Goal: Transaction & Acquisition: Purchase product/service

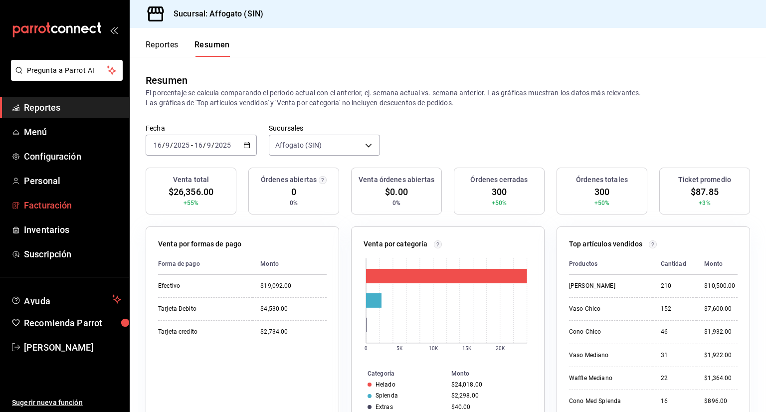
click at [61, 201] on span "Facturación" at bounding box center [72, 204] width 97 height 13
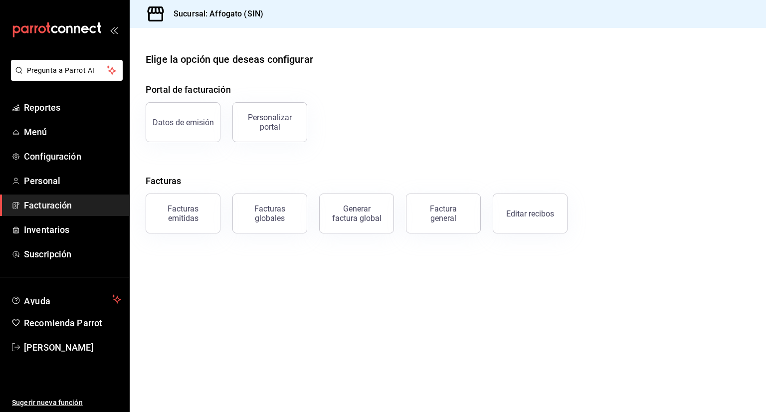
click at [74, 208] on span "Facturación" at bounding box center [72, 204] width 97 height 13
click at [186, 212] on div "Facturas emitidas" at bounding box center [183, 213] width 62 height 19
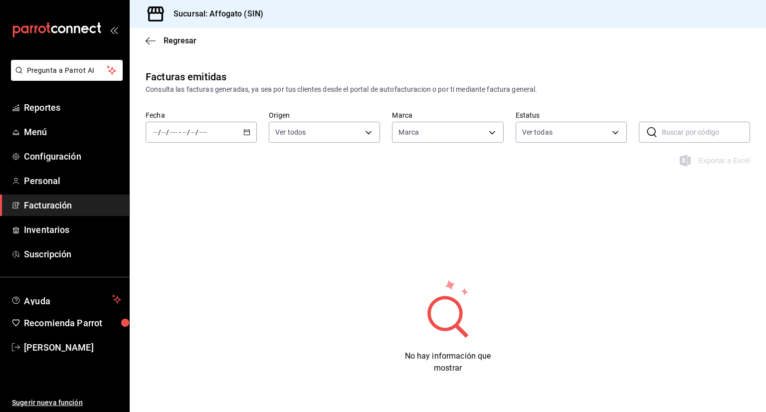
type input "bbc168be-d95f-4a83-8cf4-7438ee6b39ac"
click at [243, 133] on icon "button" at bounding box center [246, 132] width 7 height 7
click at [181, 229] on span "Mes actual" at bounding box center [192, 229] width 77 height 10
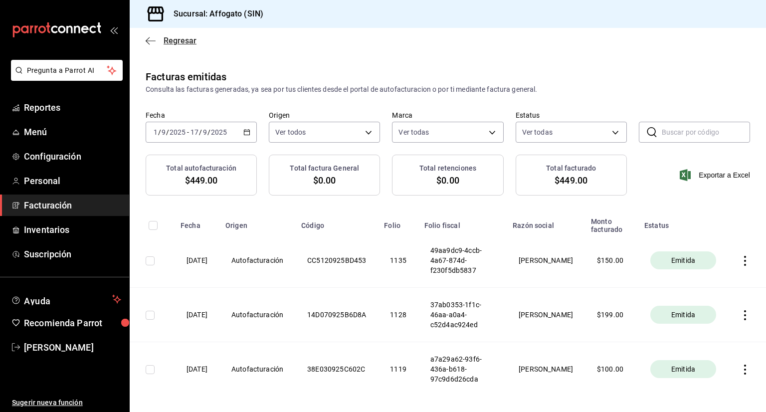
click at [149, 40] on icon "button" at bounding box center [151, 40] width 10 height 0
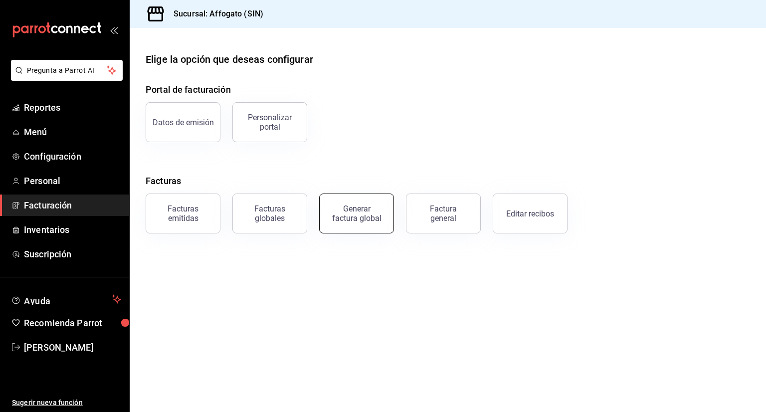
click at [381, 222] on button "Generar factura global" at bounding box center [356, 213] width 75 height 40
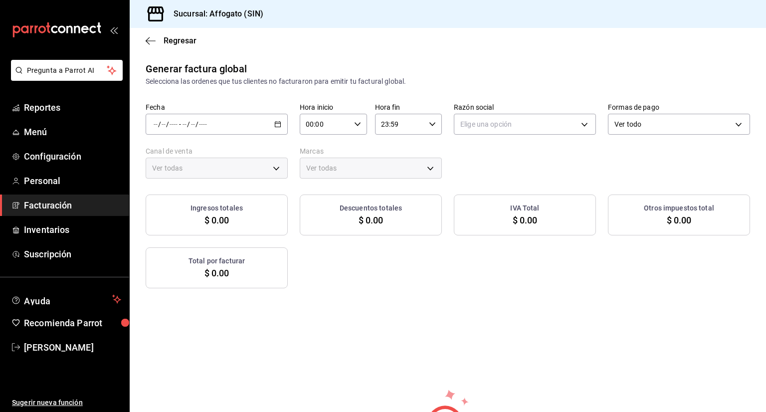
type input "PARROT,UBER_EATS,RAPPI,DIDI_FOOD,ONLINE"
click at [277, 127] on icon "button" at bounding box center [277, 124] width 7 height 7
click at [177, 154] on span "Rango de fechas" at bounding box center [192, 154] width 77 height 10
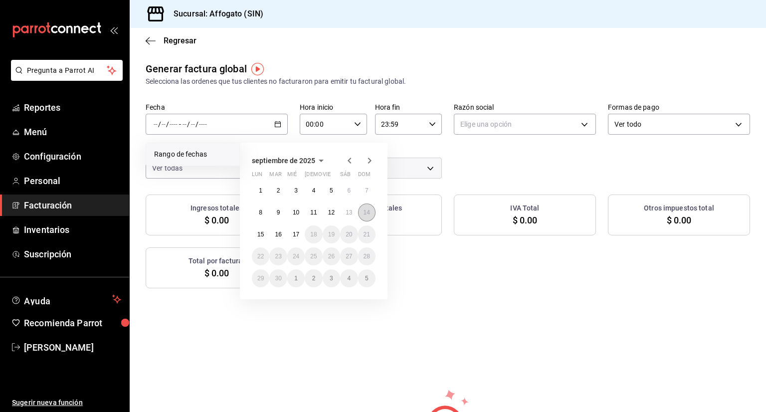
click at [364, 212] on abbr "14" at bounding box center [366, 212] width 6 height 7
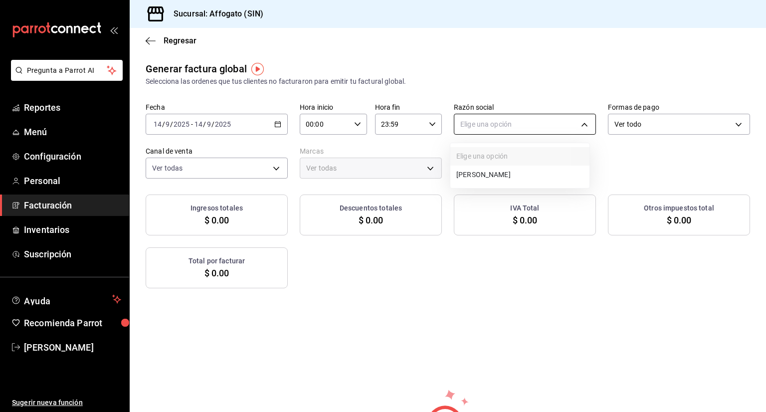
click at [580, 122] on body "Pregunta a Parrot AI Reportes Menú Configuración Personal Facturación Inventari…" at bounding box center [383, 206] width 766 height 412
click at [512, 173] on li "[PERSON_NAME]" at bounding box center [519, 174] width 139 height 18
type input "75c015e8-5138-4c17-886d-1abe1406d2d4"
type input "bbc168be-d95f-4a83-8cf4-7438ee6b39ac"
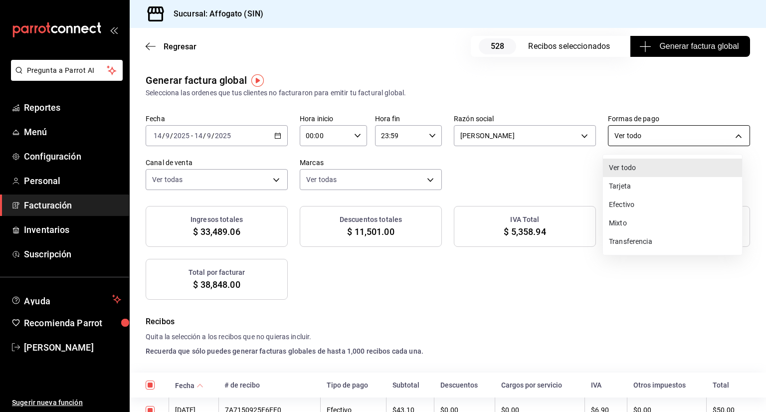
click at [732, 136] on body "Pregunta a Parrot AI Reportes Menú Configuración Personal Facturación Inventari…" at bounding box center [383, 206] width 766 height 412
click at [632, 203] on li "Efectivo" at bounding box center [672, 204] width 139 height 18
type input "CASH"
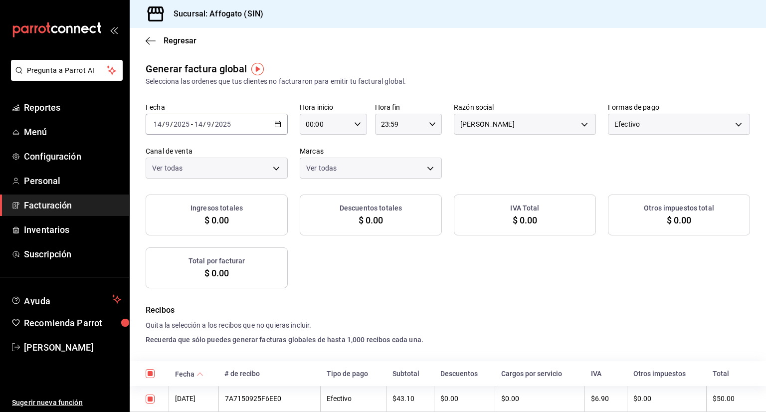
checkbox input "true"
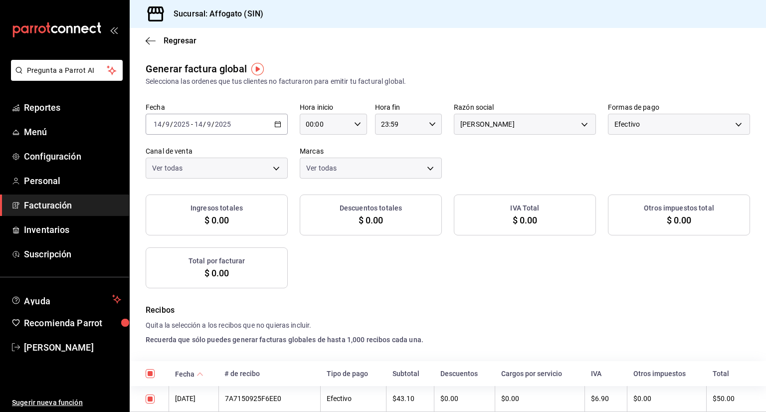
checkbox input "true"
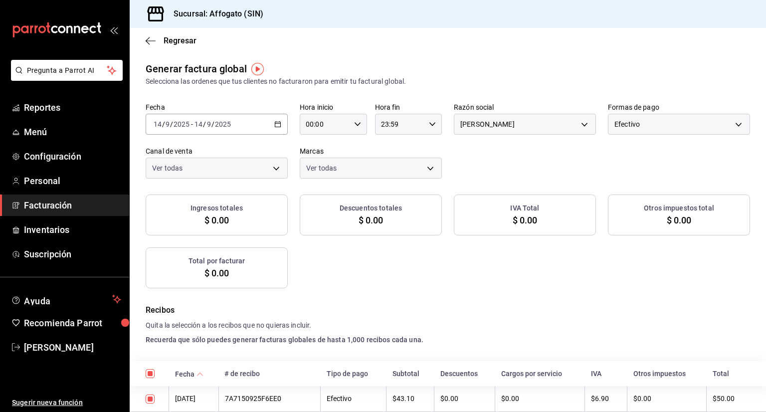
checkbox input "true"
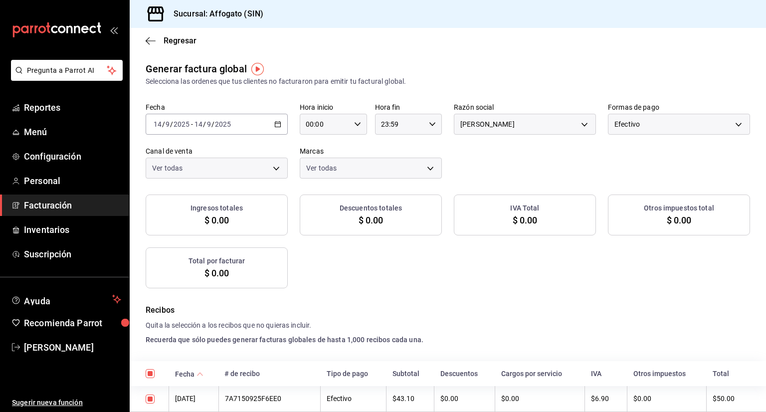
checkbox input "true"
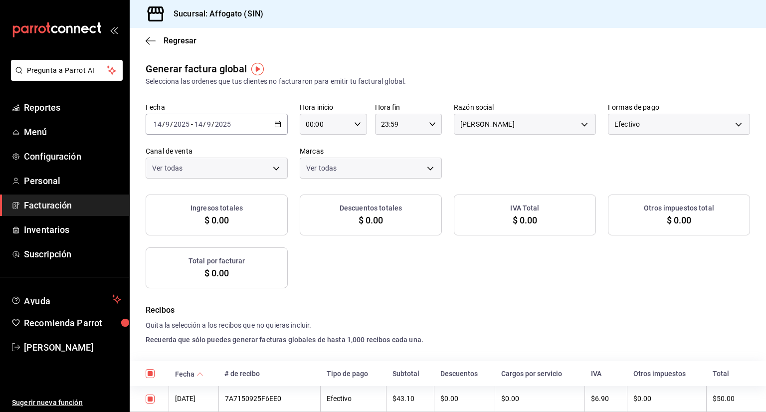
checkbox input "true"
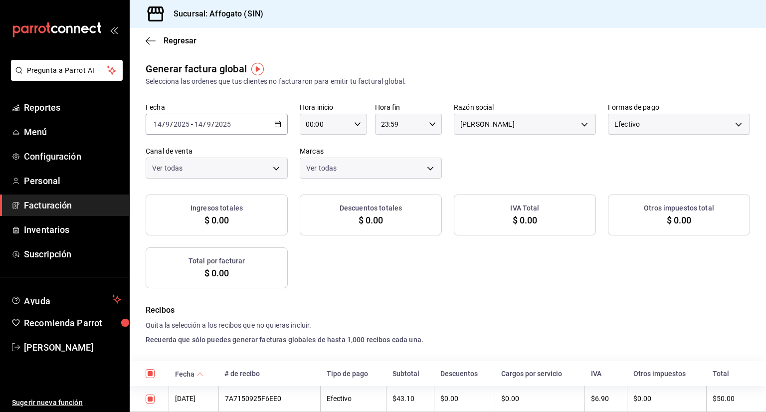
checkbox input "true"
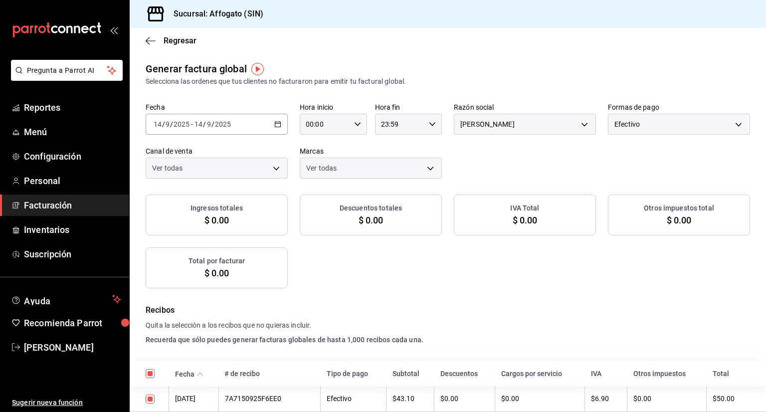
checkbox input "true"
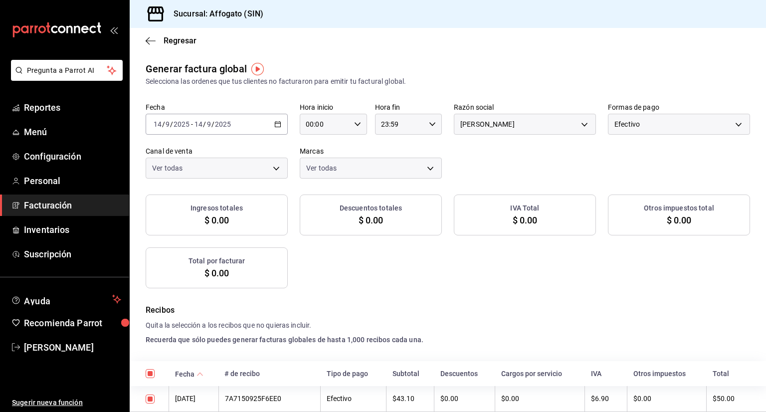
checkbox input "true"
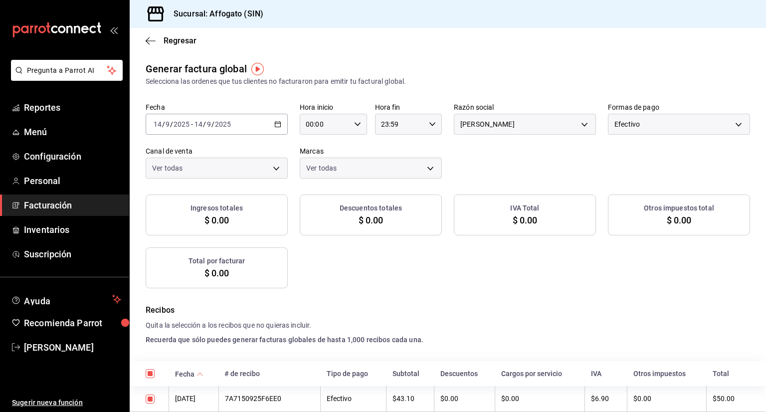
checkbox input "true"
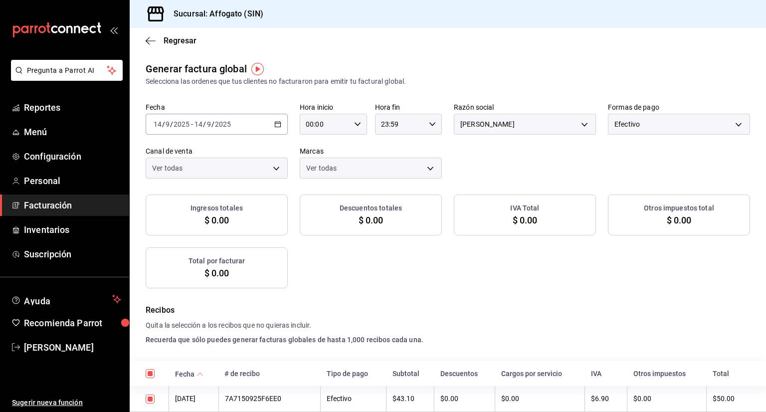
checkbox input "true"
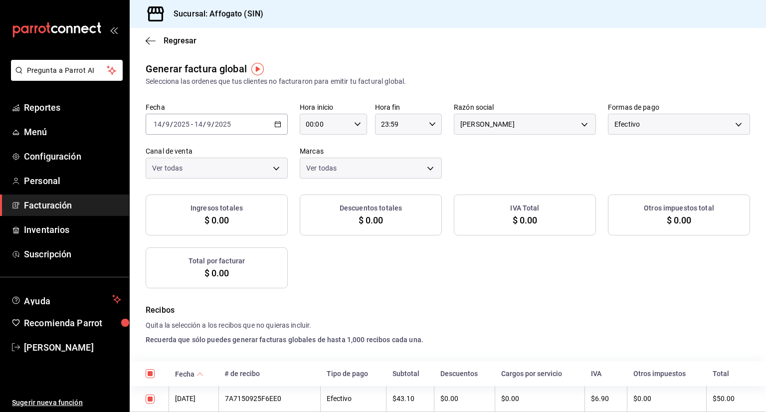
checkbox input "true"
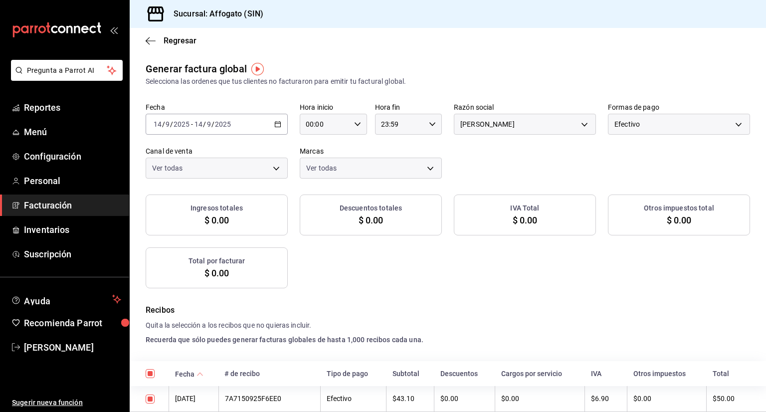
checkbox input "true"
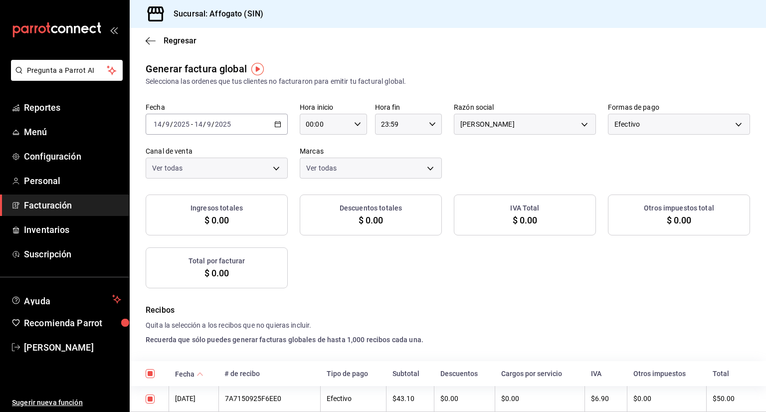
checkbox input "true"
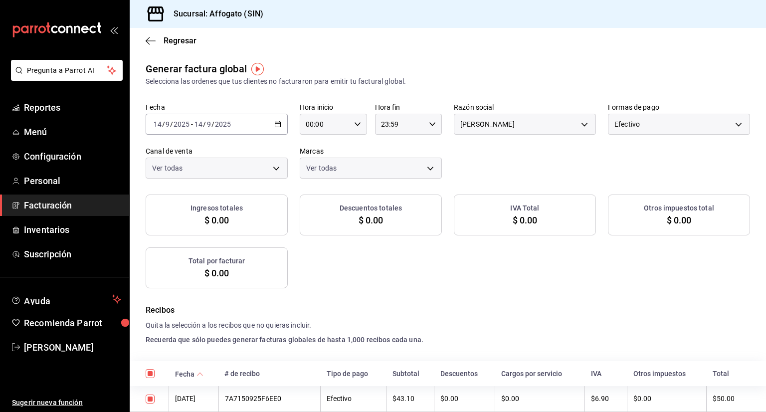
checkbox input "true"
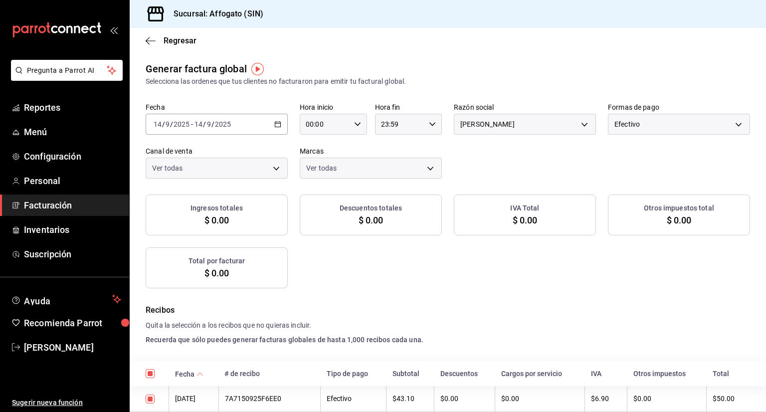
checkbox input "true"
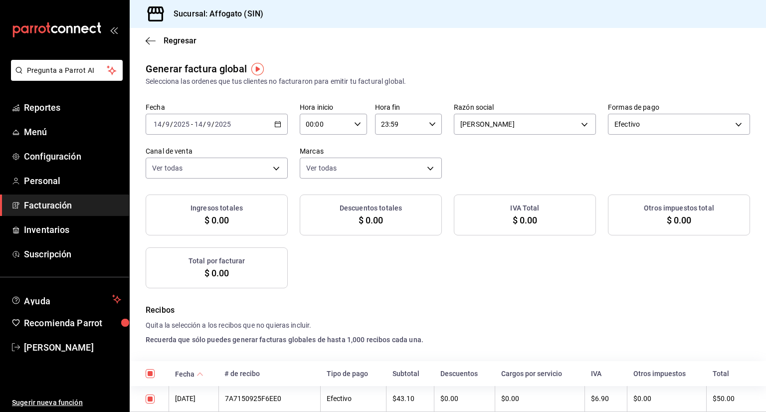
checkbox input "true"
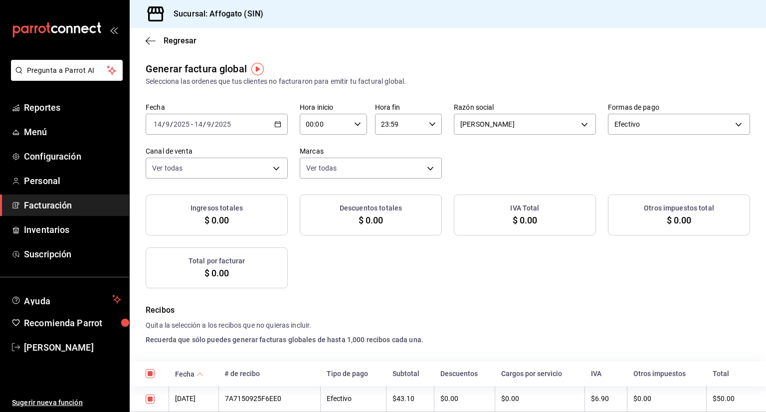
checkbox input "true"
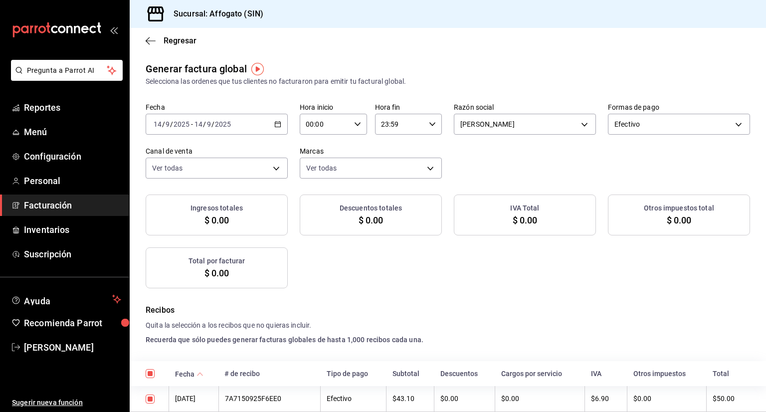
checkbox input "true"
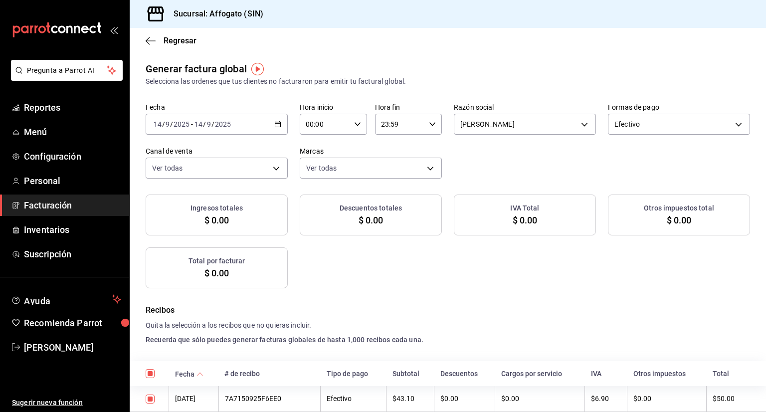
checkbox input "true"
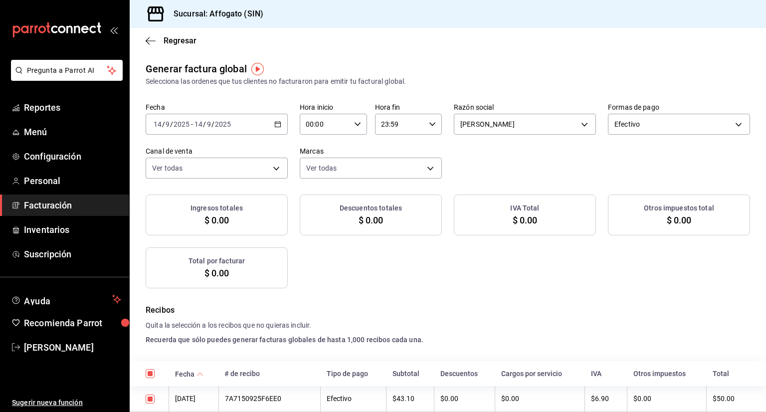
checkbox input "true"
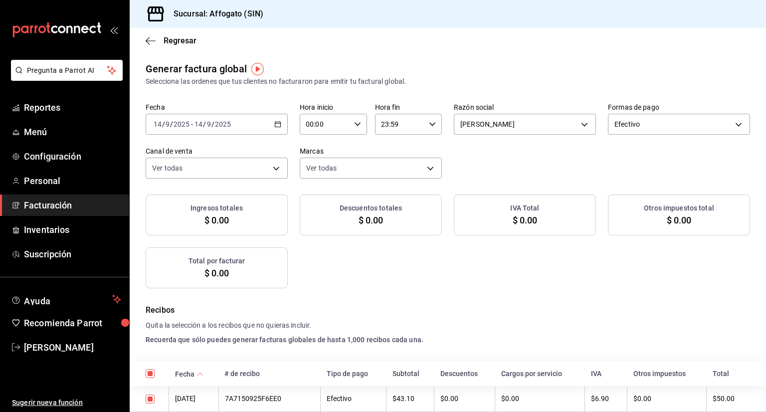
checkbox input "true"
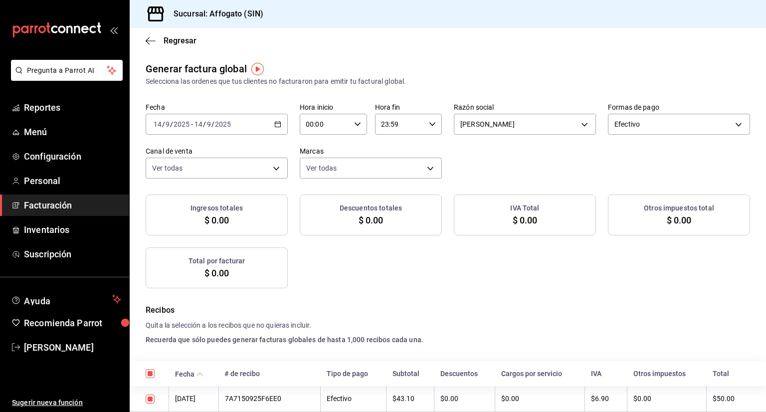
checkbox input "true"
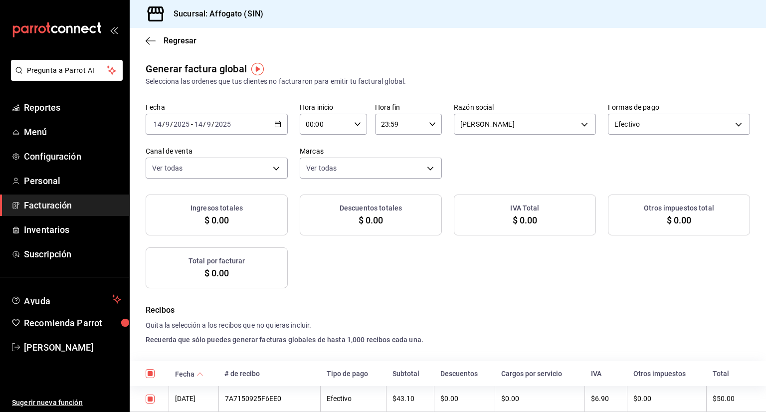
checkbox input "true"
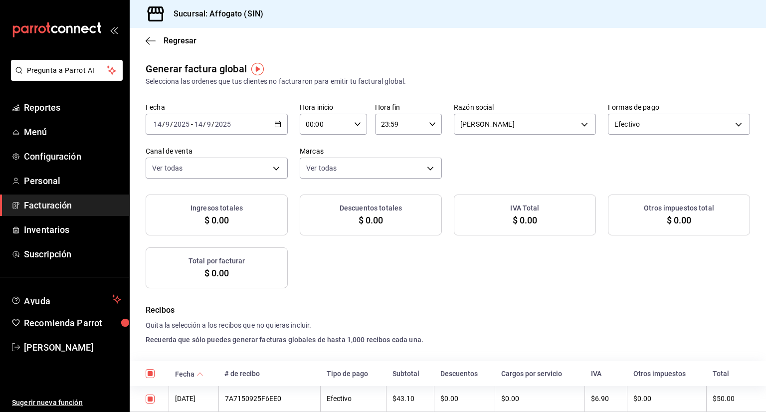
checkbox input "true"
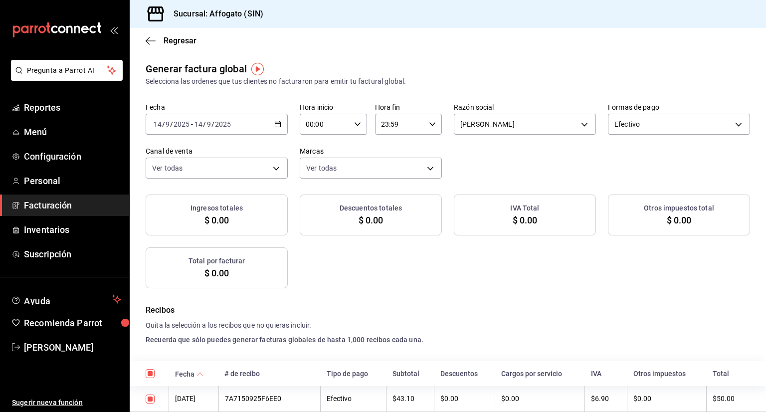
checkbox input "true"
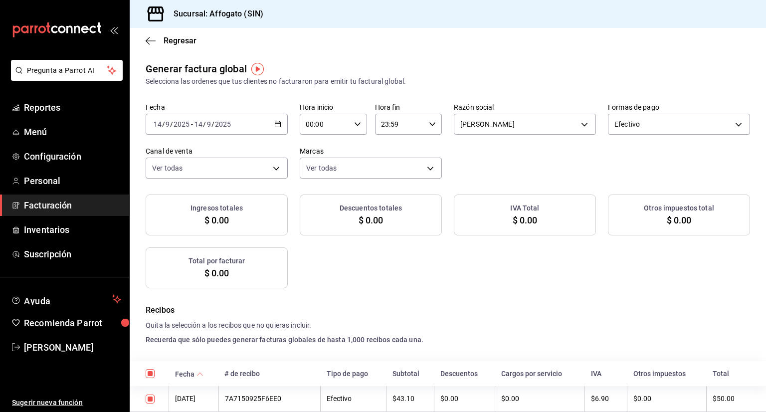
checkbox input "true"
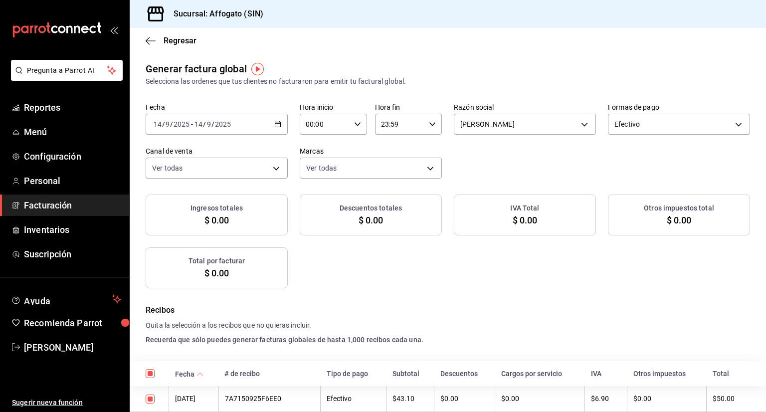
checkbox input "true"
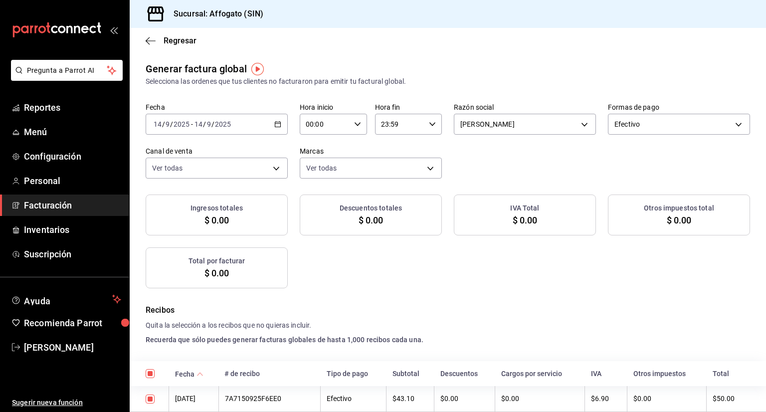
checkbox input "true"
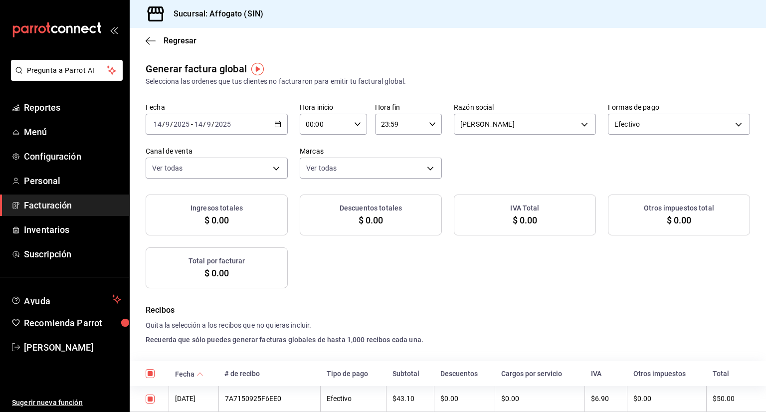
checkbox input "true"
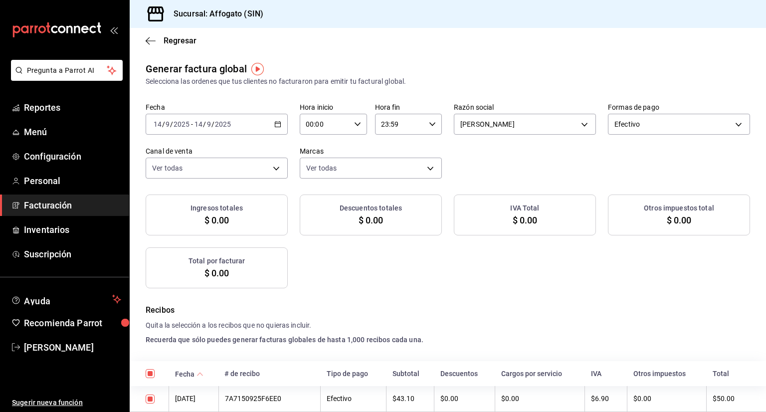
checkbox input "true"
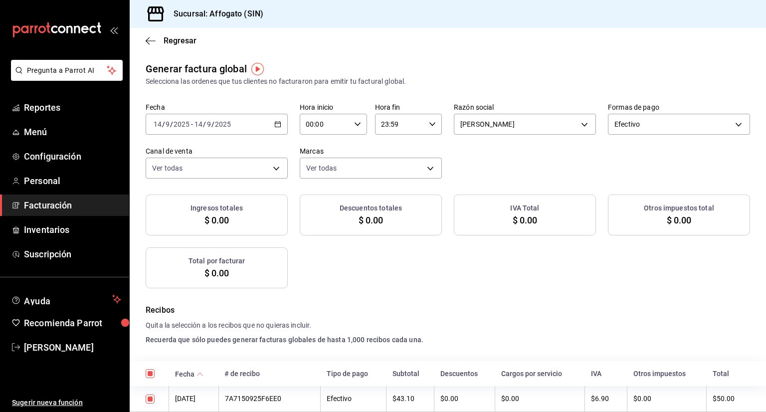
checkbox input "true"
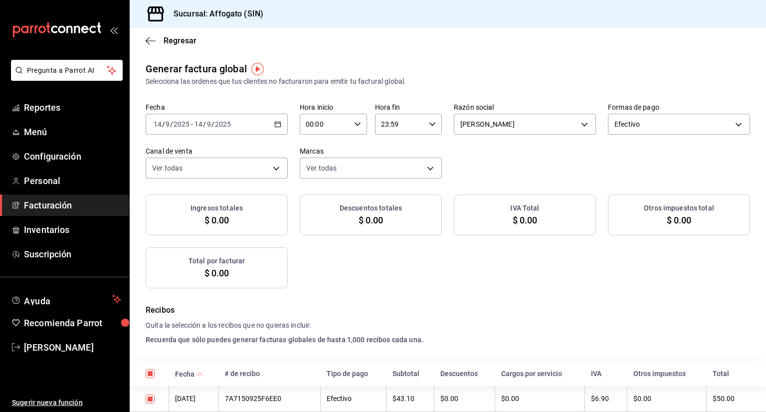
checkbox input "true"
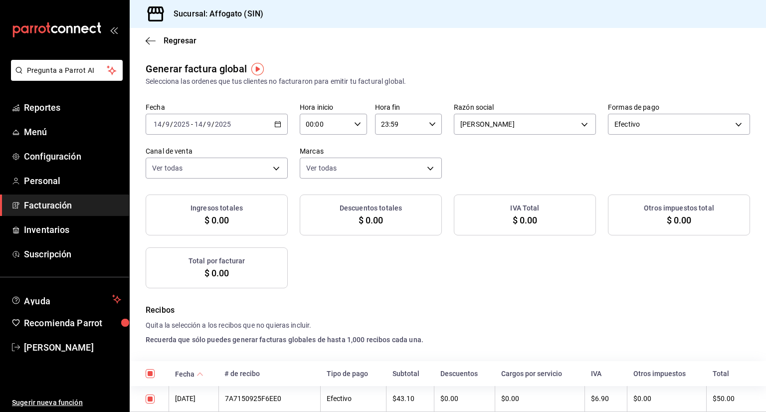
checkbox input "true"
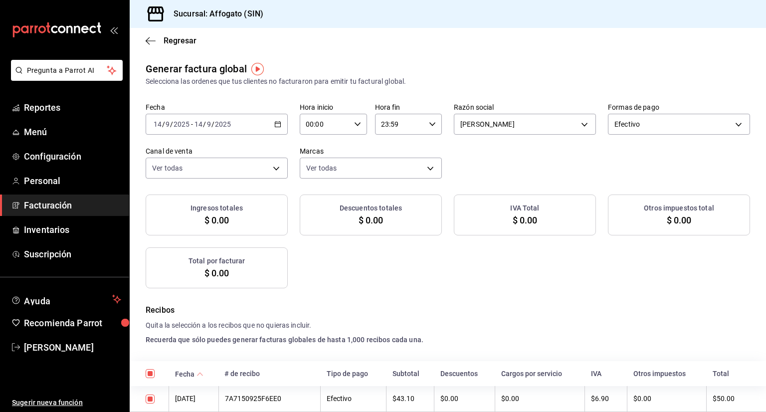
checkbox input "true"
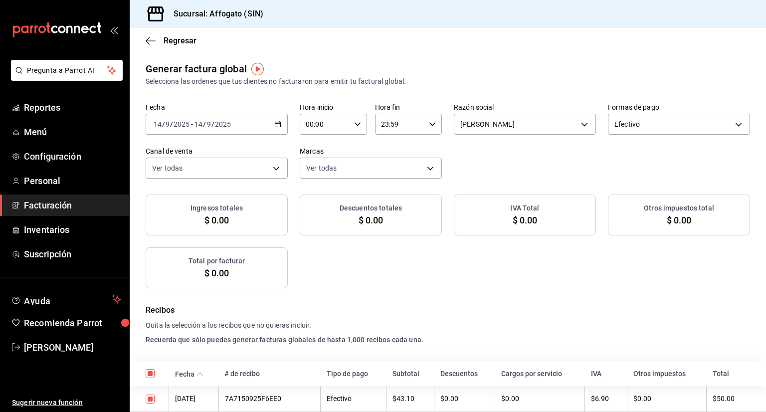
checkbox input "true"
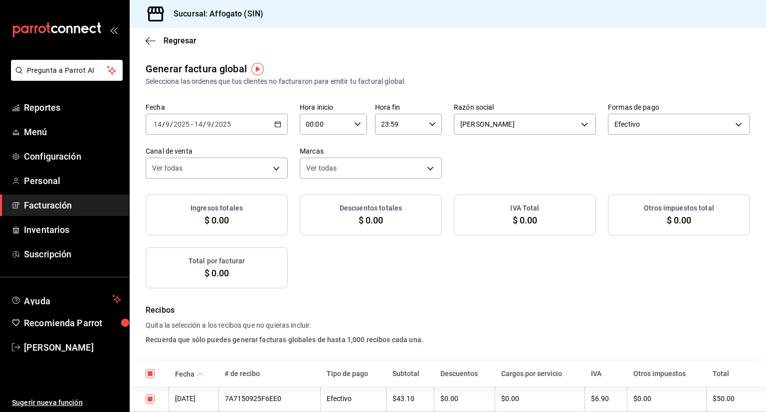
checkbox input "true"
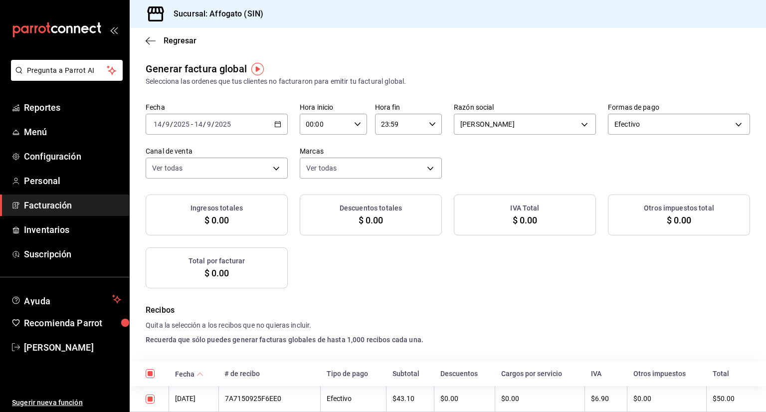
checkbox input "true"
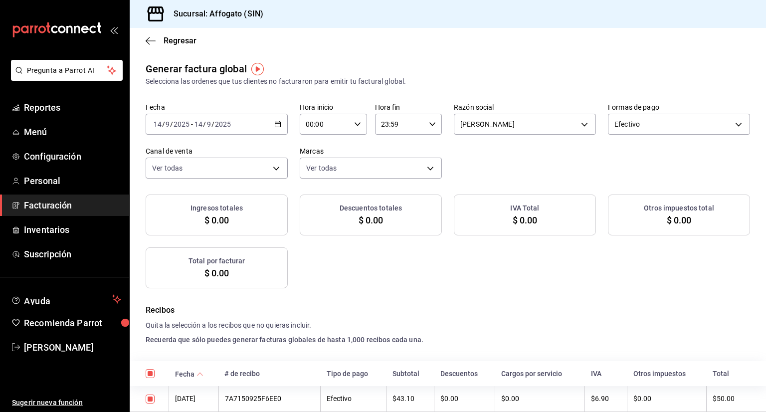
checkbox input "true"
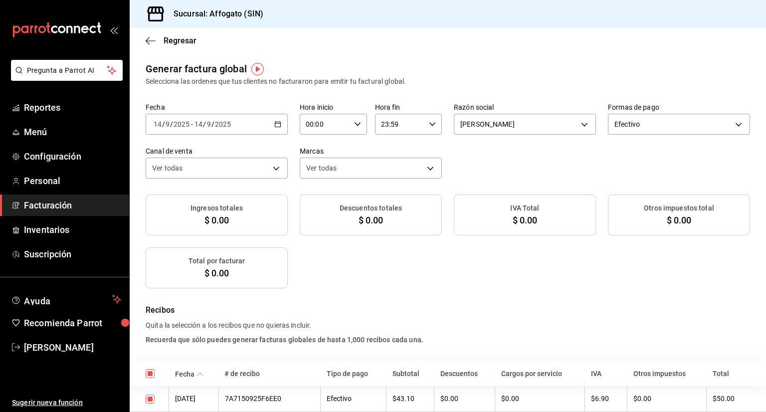
checkbox input "true"
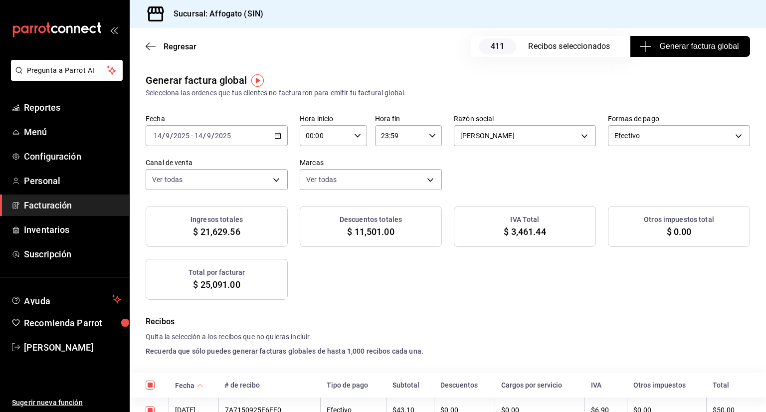
click at [676, 49] on span "Generar factura global" at bounding box center [689, 46] width 97 height 12
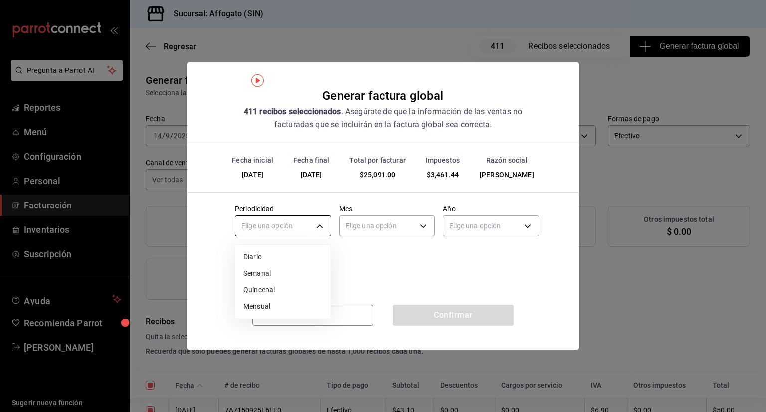
click at [326, 220] on body "Pregunta a Parrot AI Reportes Menú Configuración Personal Facturación Inventari…" at bounding box center [383, 206] width 766 height 412
click at [255, 254] on li "Diario" at bounding box center [282, 257] width 95 height 16
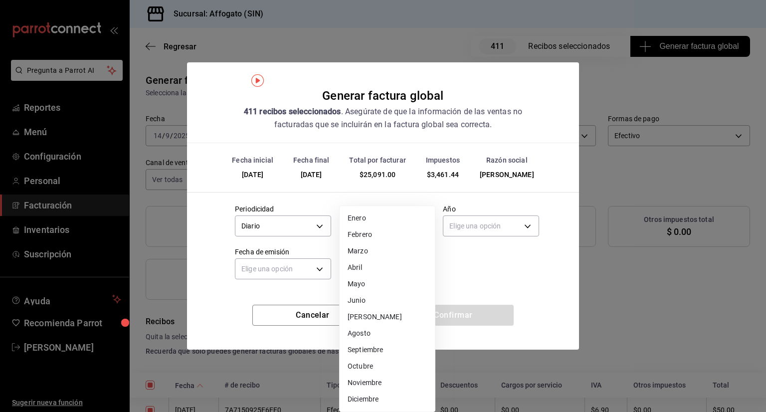
click at [417, 227] on body "Pregunta a Parrot AI Reportes Menú Configuración Personal Facturación Inventari…" at bounding box center [383, 206] width 766 height 412
click at [378, 348] on li "Septiembre" at bounding box center [386, 349] width 95 height 16
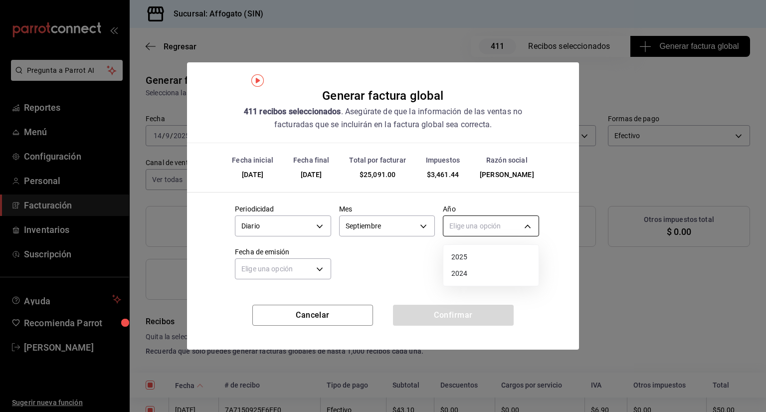
click at [529, 227] on body "Pregunta a Parrot AI Reportes Menú Configuración Personal Facturación Inventari…" at bounding box center [383, 206] width 766 height 412
click at [464, 257] on li "2025" at bounding box center [490, 257] width 95 height 16
click at [323, 270] on body "Pregunta a Parrot AI Reportes Menú Configuración Personal Facturación Inventari…" at bounding box center [383, 206] width 766 height 412
click at [255, 320] on li "Ayer" at bounding box center [282, 316] width 95 height 16
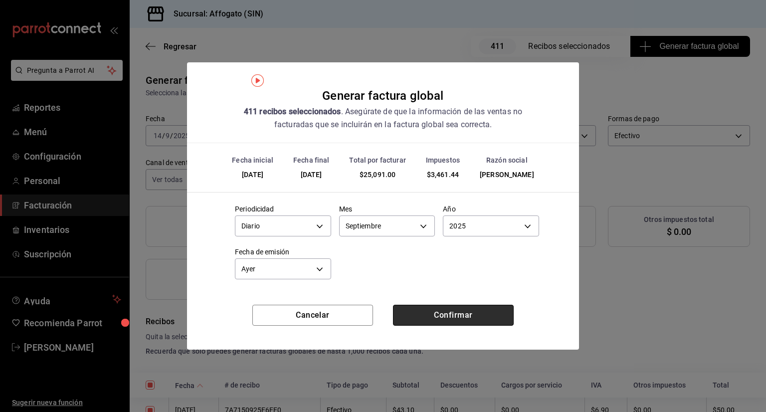
click at [442, 314] on button "Confirmar" at bounding box center [453, 315] width 121 height 21
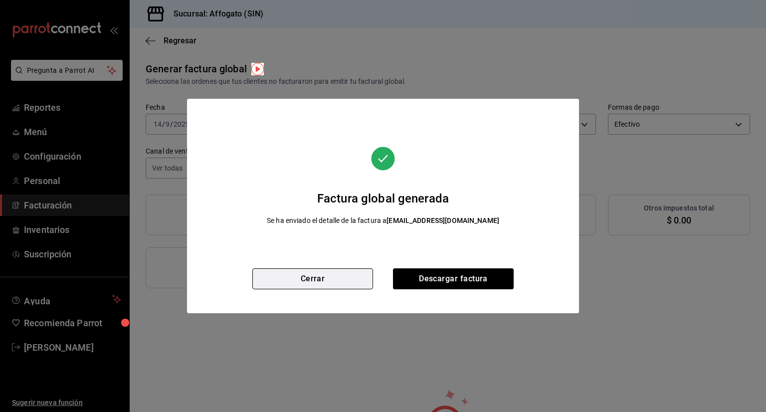
click at [335, 280] on button "Cerrar" at bounding box center [312, 278] width 121 height 21
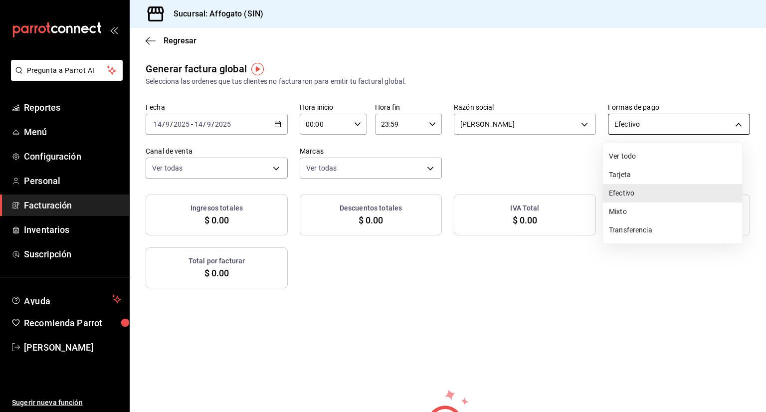
click at [736, 123] on body "Pregunta a Parrot AI Reportes Menú Configuración Personal Facturación Inventari…" at bounding box center [383, 206] width 766 height 412
click at [627, 174] on li "Tarjeta" at bounding box center [672, 174] width 139 height 18
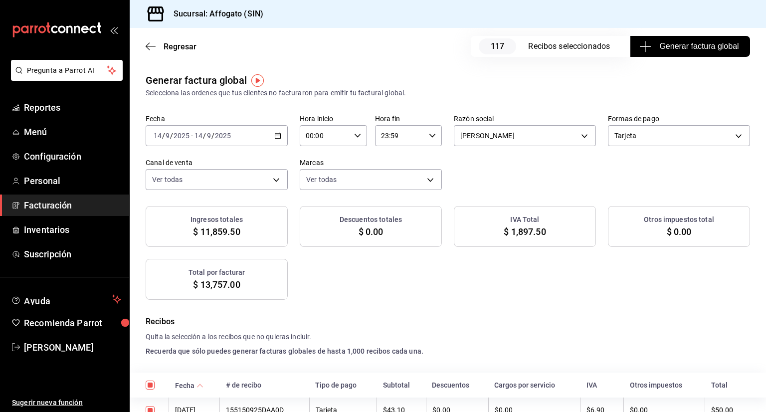
click at [669, 40] on span "Generar factura global" at bounding box center [689, 46] width 97 height 12
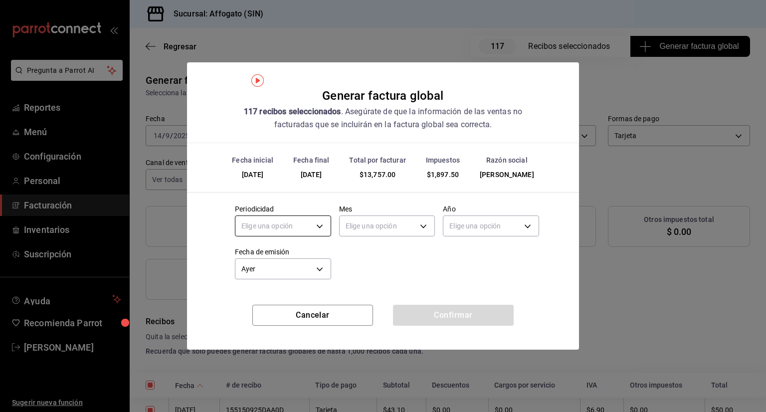
click at [321, 226] on body "Pregunta a Parrot AI Reportes Menú Configuración Personal Facturación Inventari…" at bounding box center [383, 206] width 766 height 412
click at [249, 256] on li "Diario" at bounding box center [282, 257] width 95 height 16
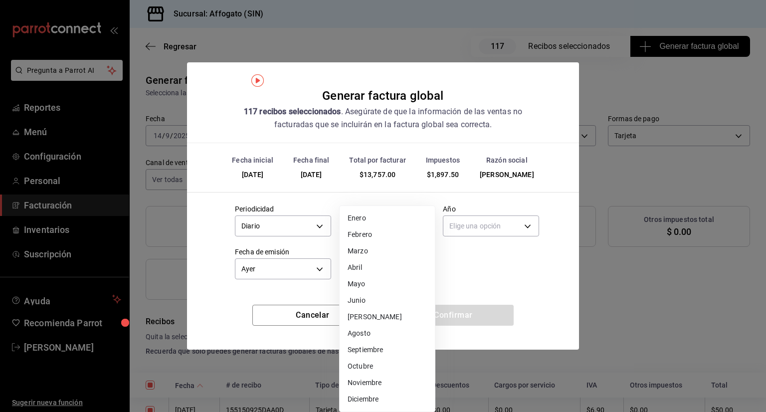
click at [423, 222] on body "Pregunta a Parrot AI Reportes Menú Configuración Personal Facturación Inventari…" at bounding box center [383, 206] width 766 height 412
click at [369, 349] on li "Septiembre" at bounding box center [386, 349] width 95 height 16
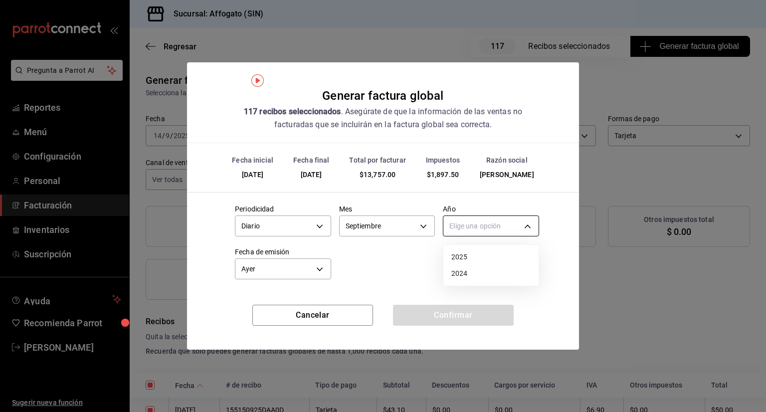
click at [527, 224] on body "Pregunta a Parrot AI Reportes Menú Configuración Personal Facturación Inventari…" at bounding box center [383, 206] width 766 height 412
click at [473, 257] on li "2025" at bounding box center [490, 257] width 95 height 16
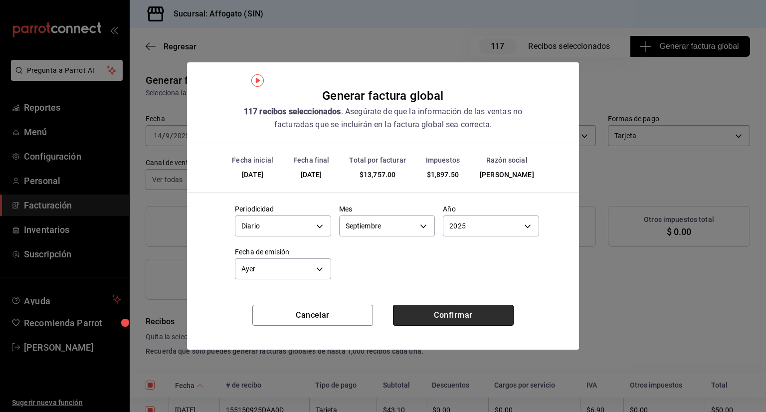
click at [433, 310] on button "Confirmar" at bounding box center [453, 315] width 121 height 21
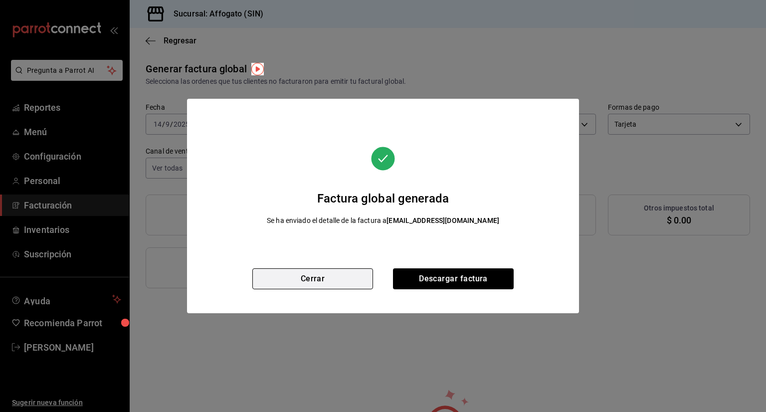
click at [335, 274] on button "Cerrar" at bounding box center [312, 278] width 121 height 21
